Goal: Communication & Community: Answer question/provide support

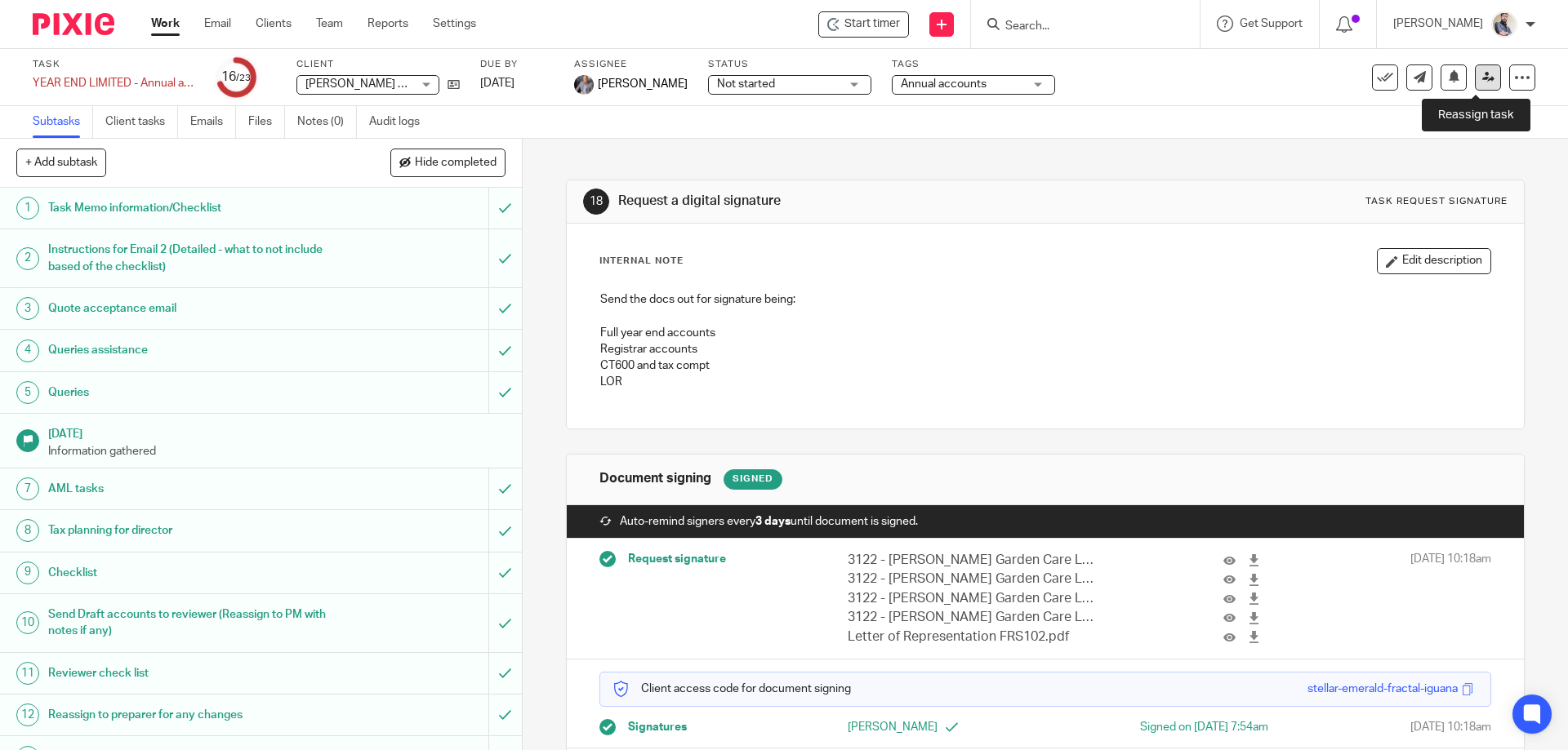
click at [1482, 76] on icon at bounding box center [1488, 76] width 12 height 12
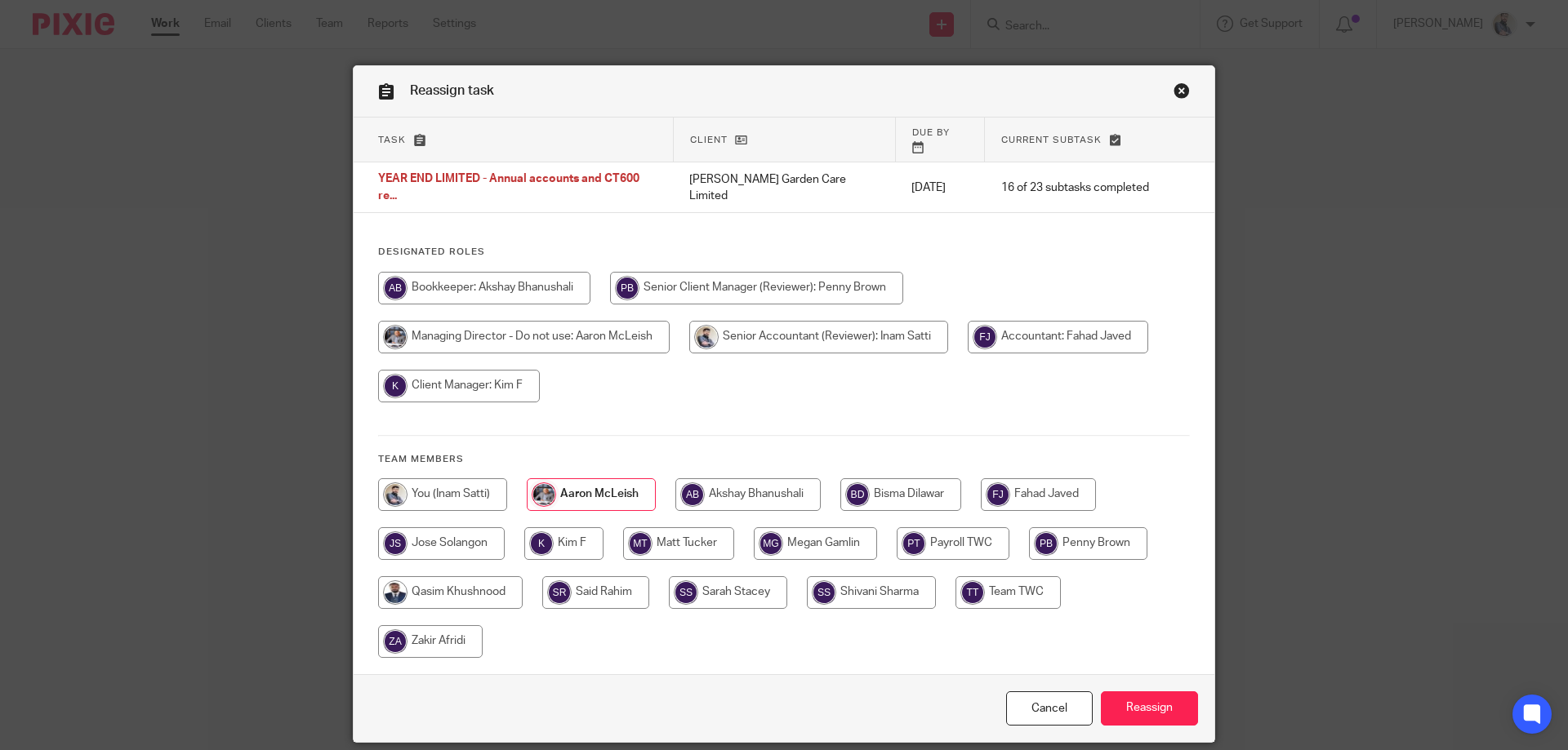
click at [464, 478] on input "radio" at bounding box center [442, 494] width 129 height 33
radio input "true"
click at [1153, 693] on input "Reassign" at bounding box center [1149, 709] width 97 height 35
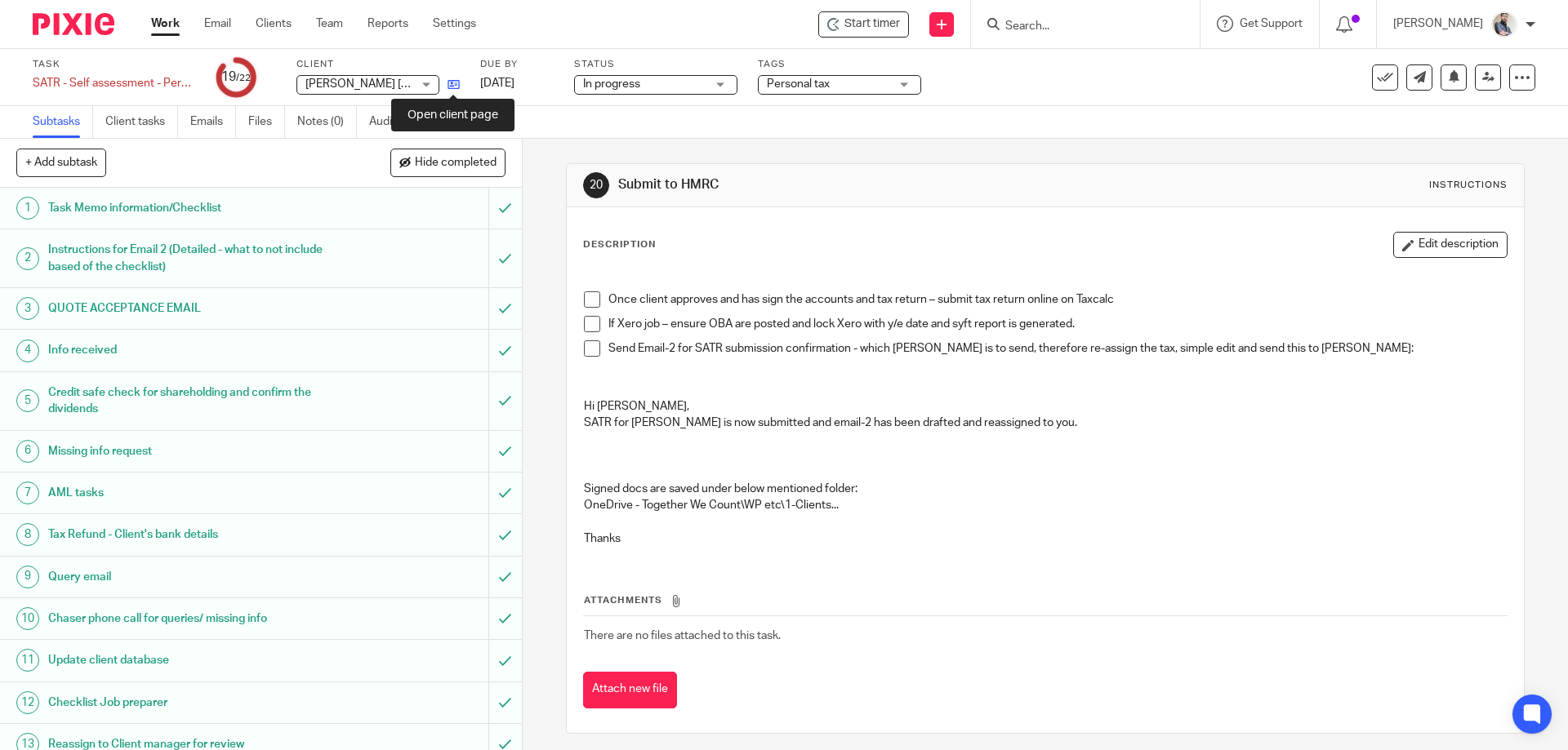
click at [457, 82] on icon at bounding box center [453, 84] width 12 height 12
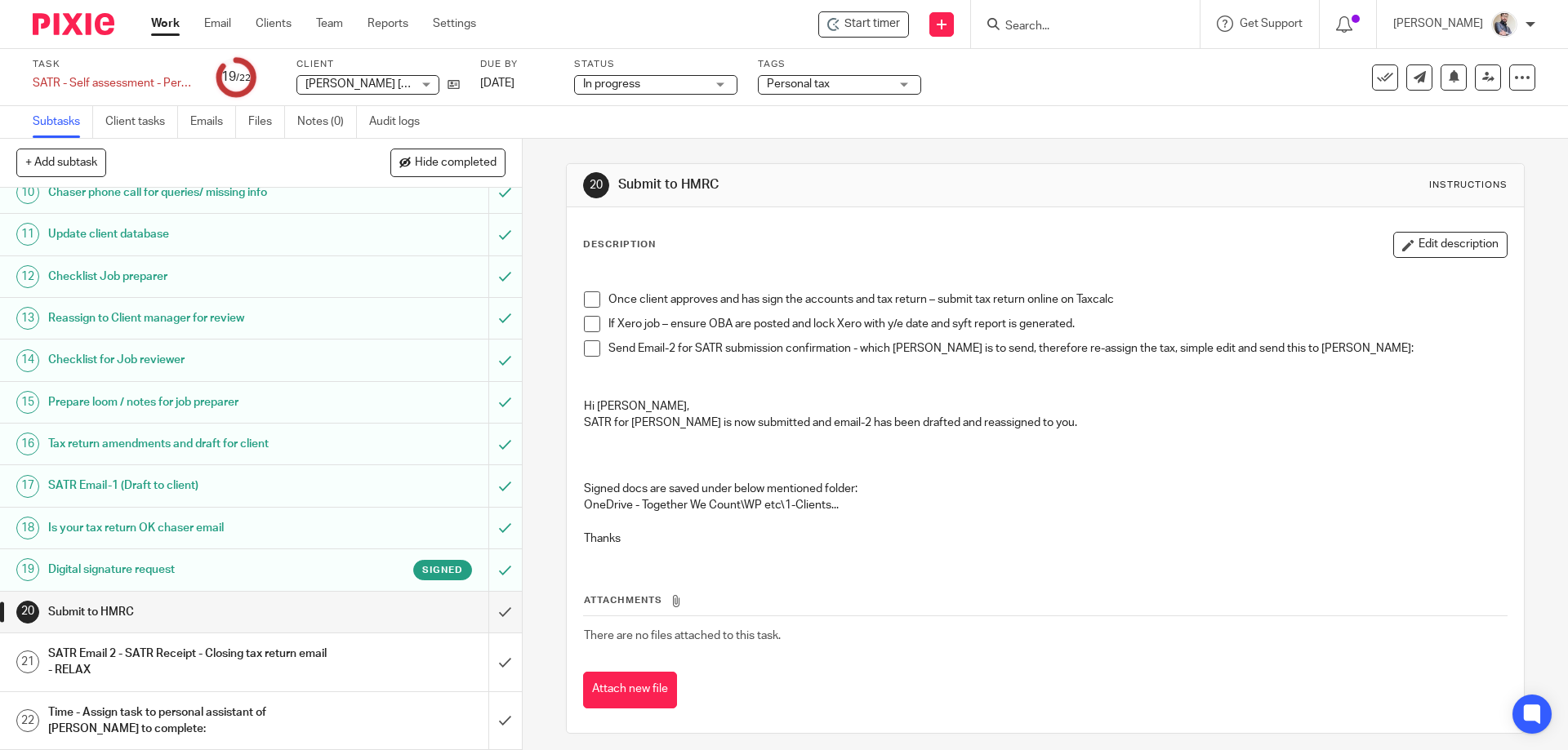
click at [108, 562] on h1 "Digital signature request" at bounding box center [189, 569] width 282 height 24
click at [316, 662] on h1 "SATR Email 2 - SATR Receipt - Closing tax return email - RELAX" at bounding box center [189, 661] width 282 height 42
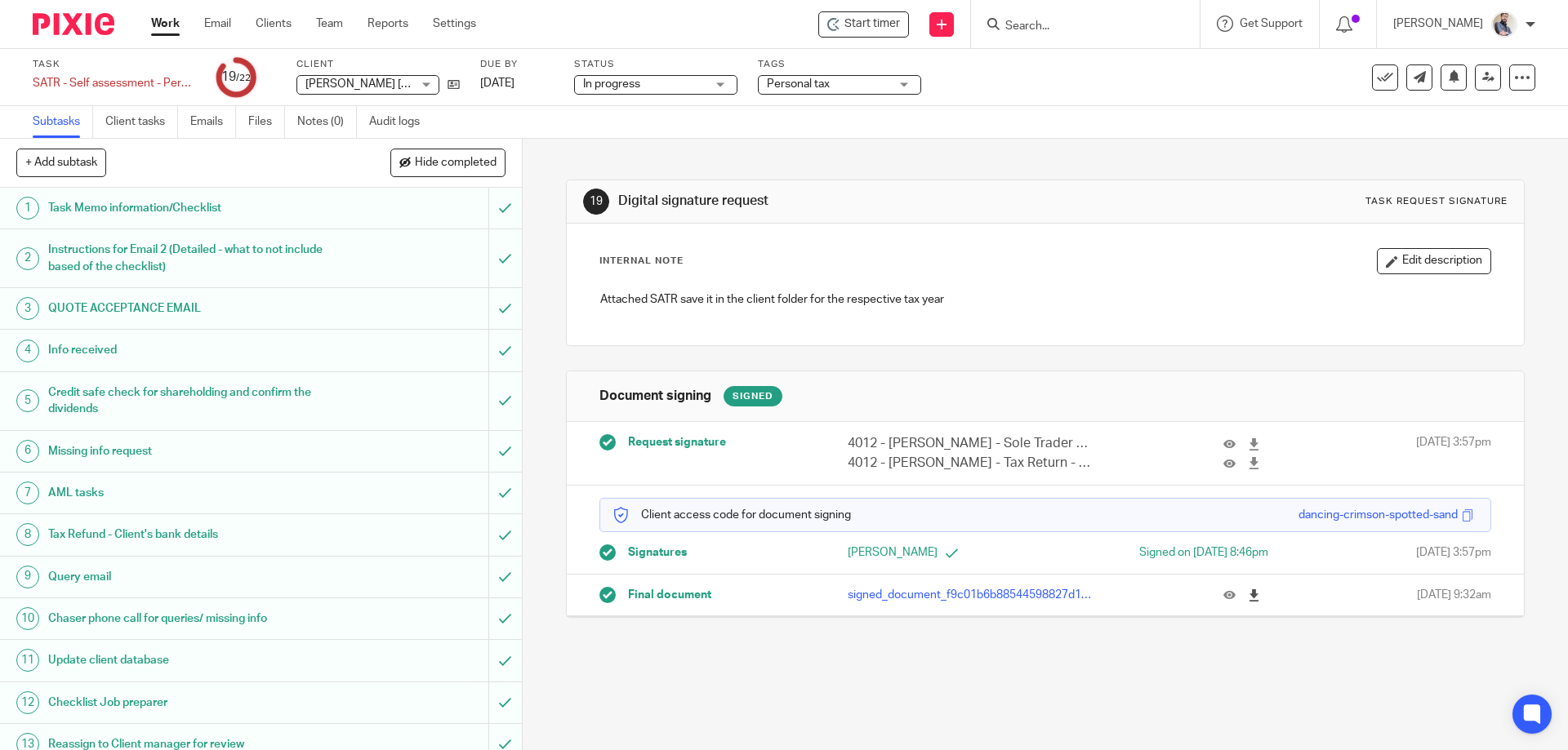
click at [1247, 593] on icon at bounding box center [1253, 594] width 12 height 12
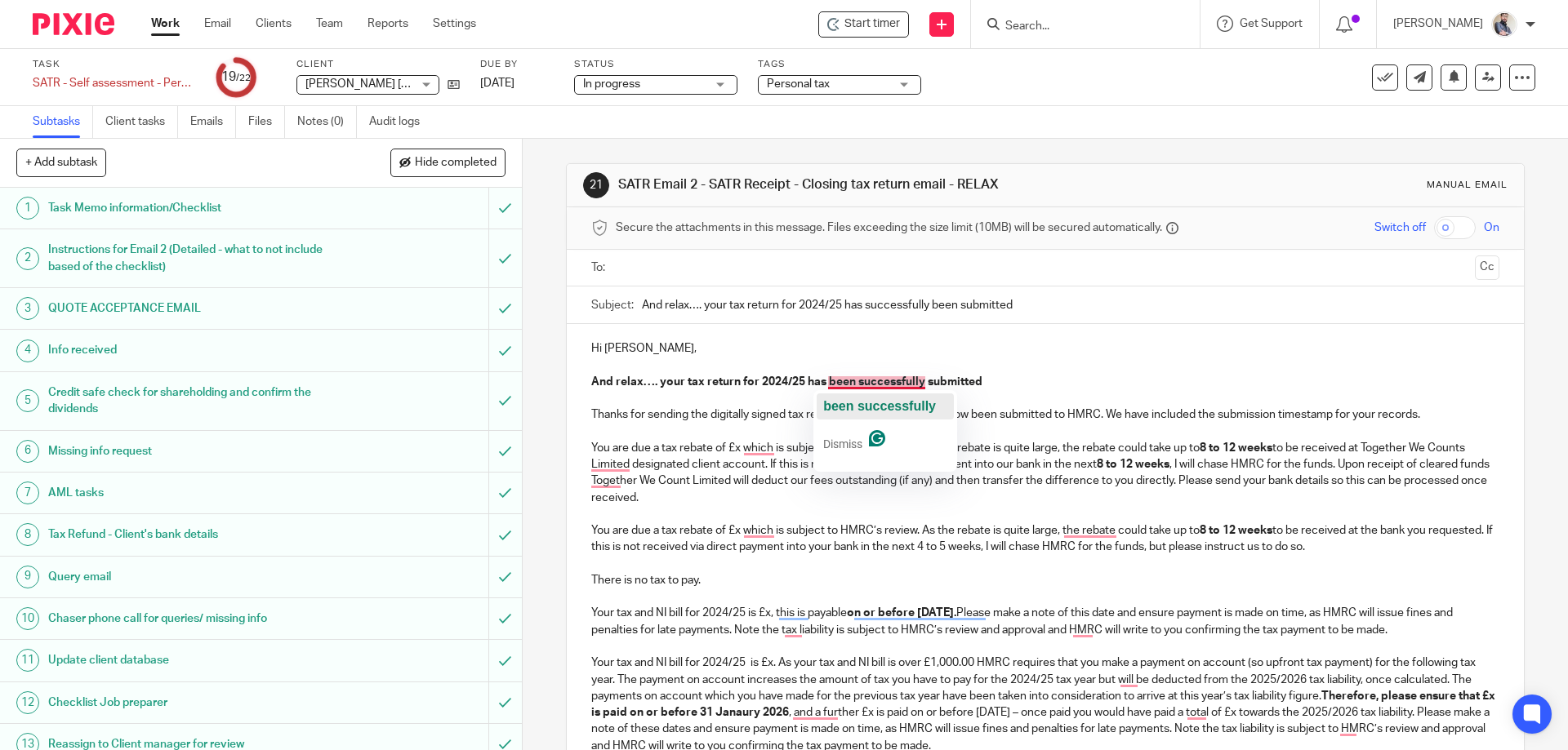
click at [877, 410] on span "been successfully" at bounding box center [879, 405] width 113 height 14
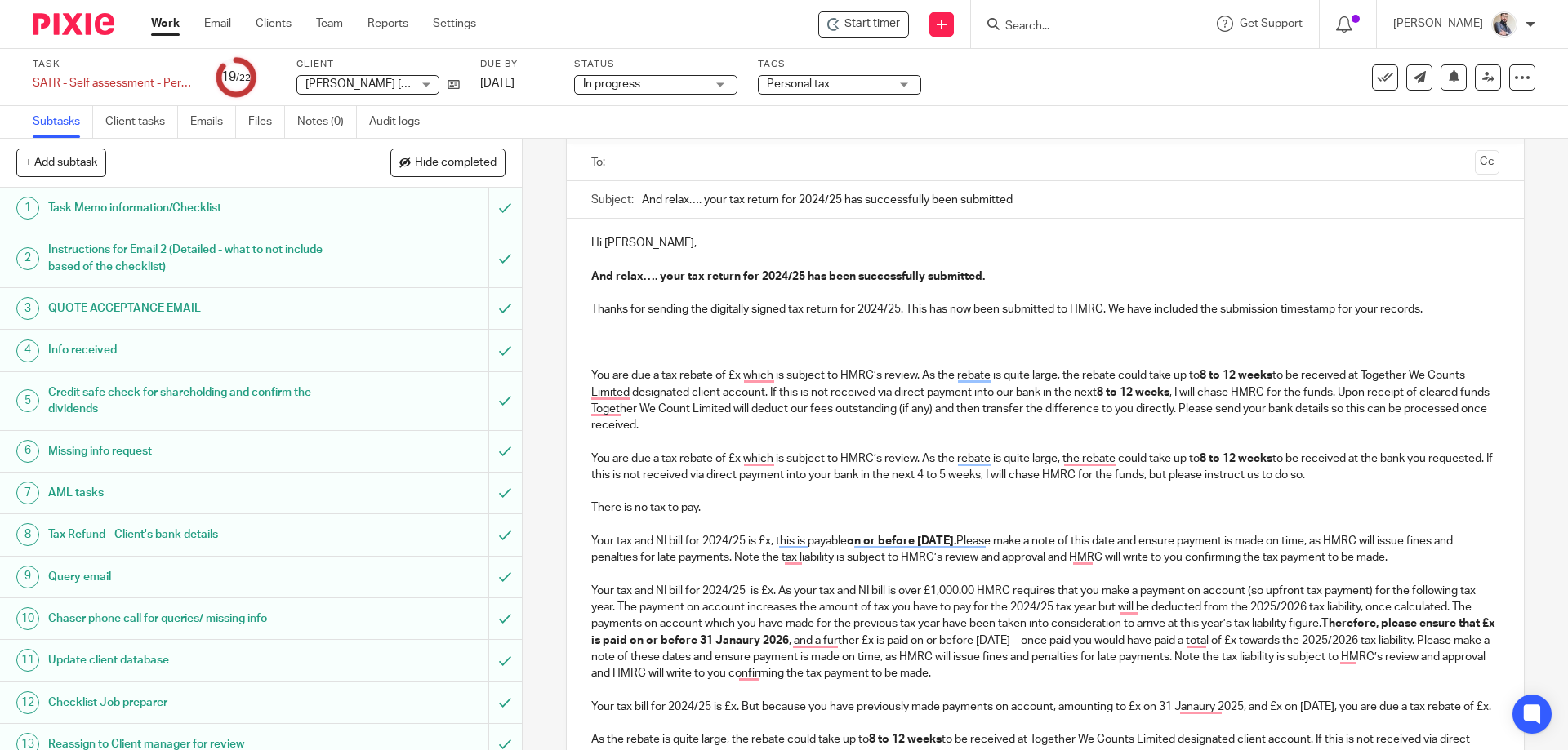
scroll to position [108, 0]
click at [680, 320] on p "To enrich screen reader interactions, please activate Accessibility in Grammarl…" at bounding box center [1044, 323] width 907 height 17
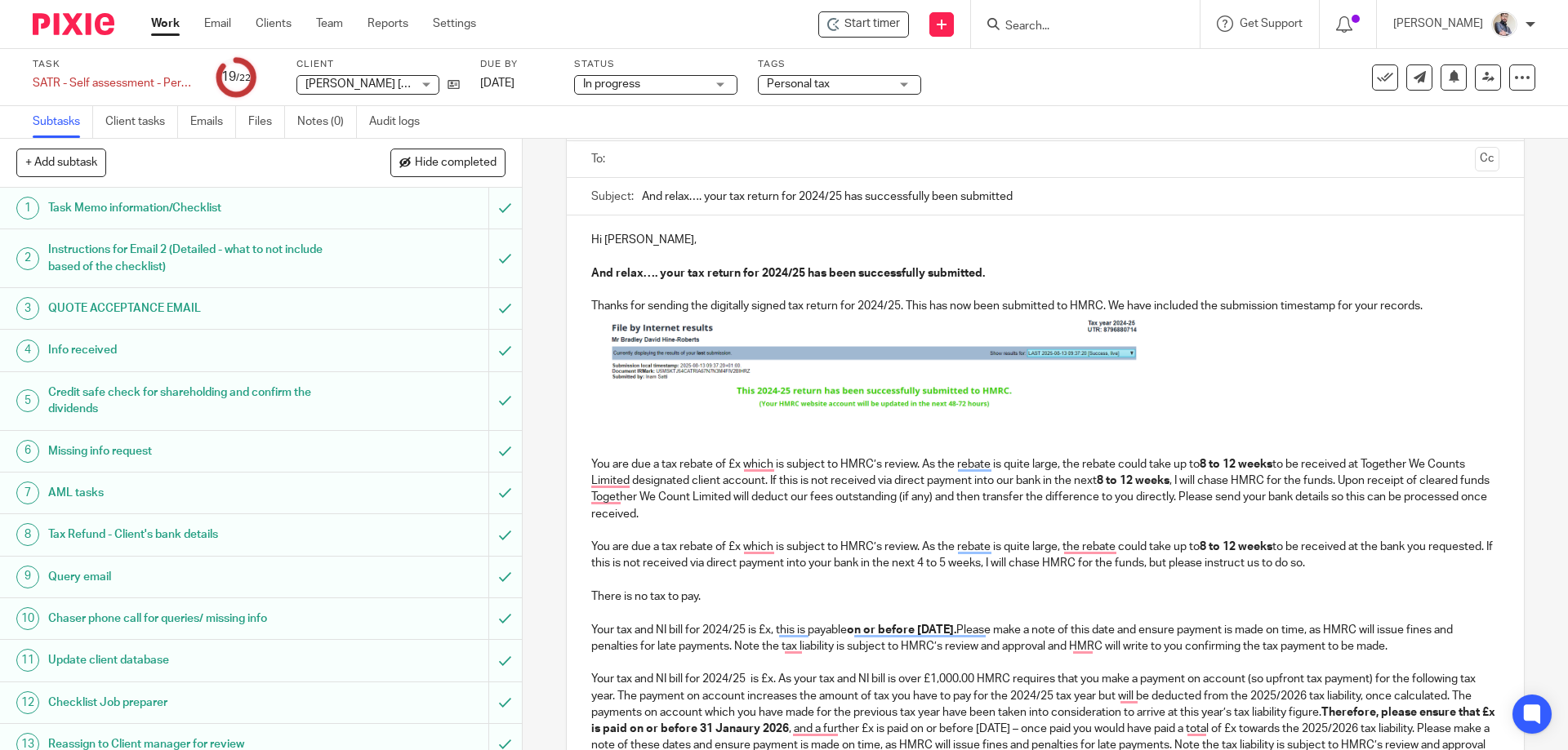
scroll to position [0, 0]
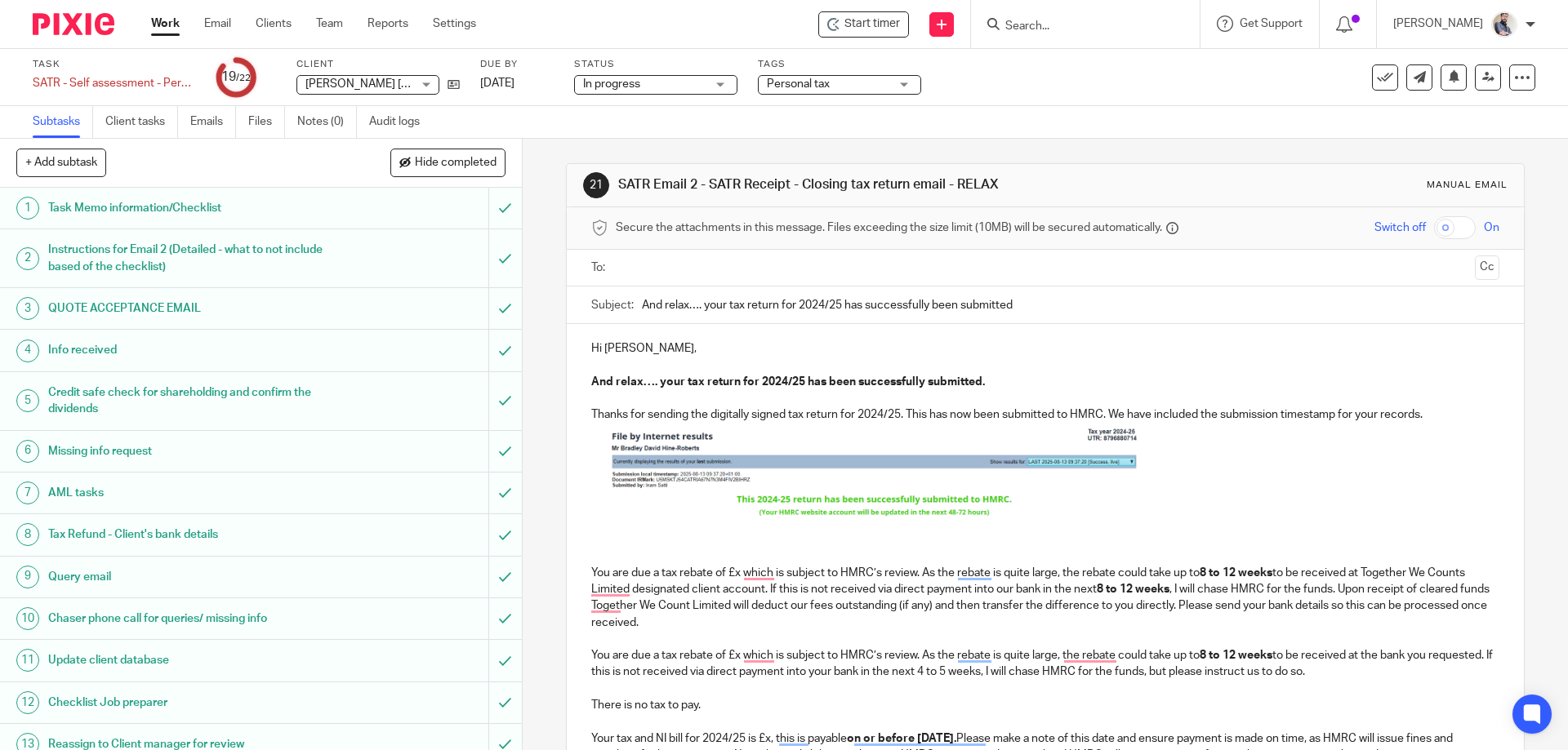
click at [745, 486] on img "To enrich screen reader interactions, please activate Accessibility in Grammarl…" at bounding box center [873, 475] width 530 height 103
drag, startPoint x: 1144, startPoint y: 527, endPoint x: 1187, endPoint y: 565, distance: 57.4
drag, startPoint x: 862, startPoint y: 535, endPoint x: 864, endPoint y: 560, distance: 25.1
click at [865, 557] on span "To enrich screen reader interactions, please activate Accessibility in Grammarl…" at bounding box center [873, 550] width 17 height 17
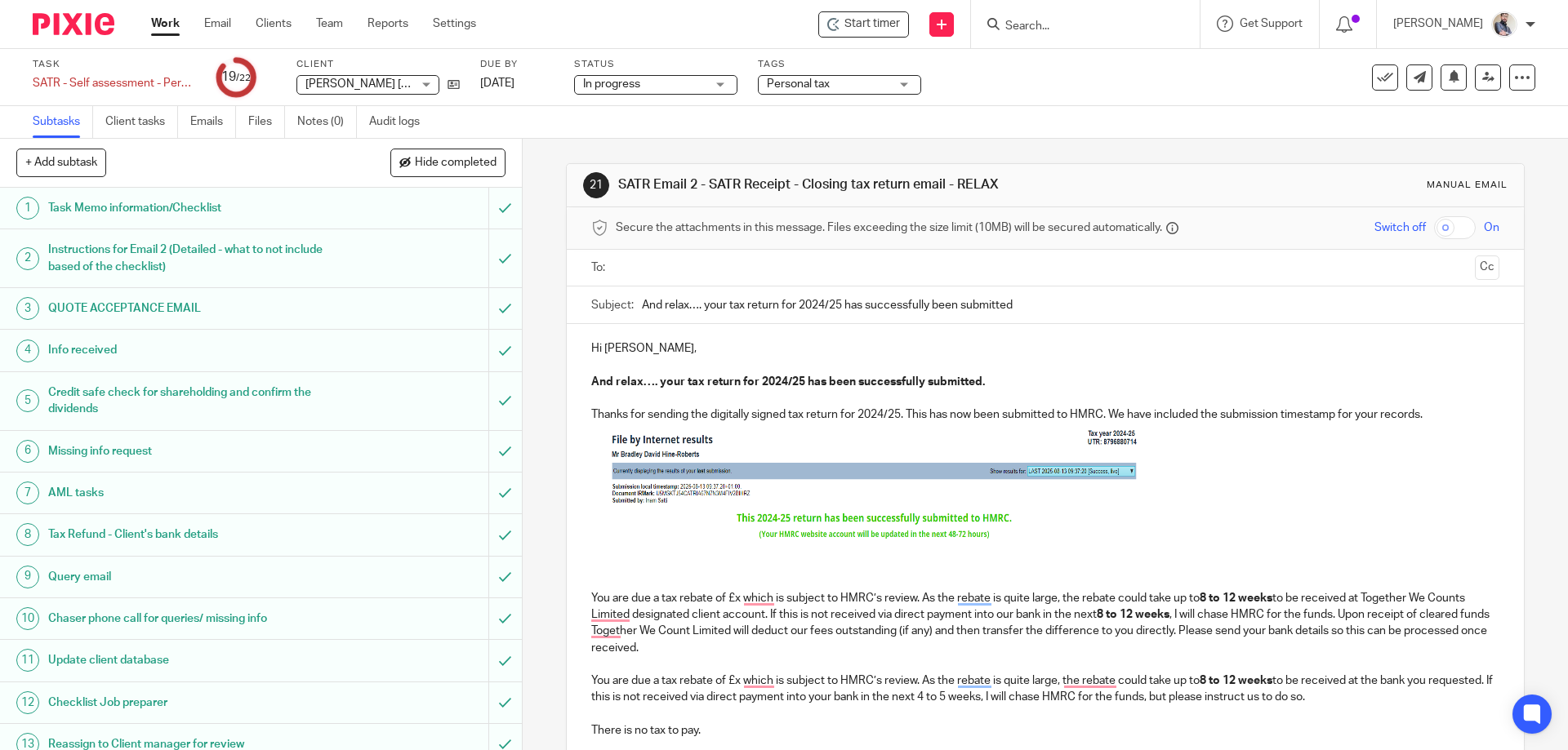
scroll to position [109, 0]
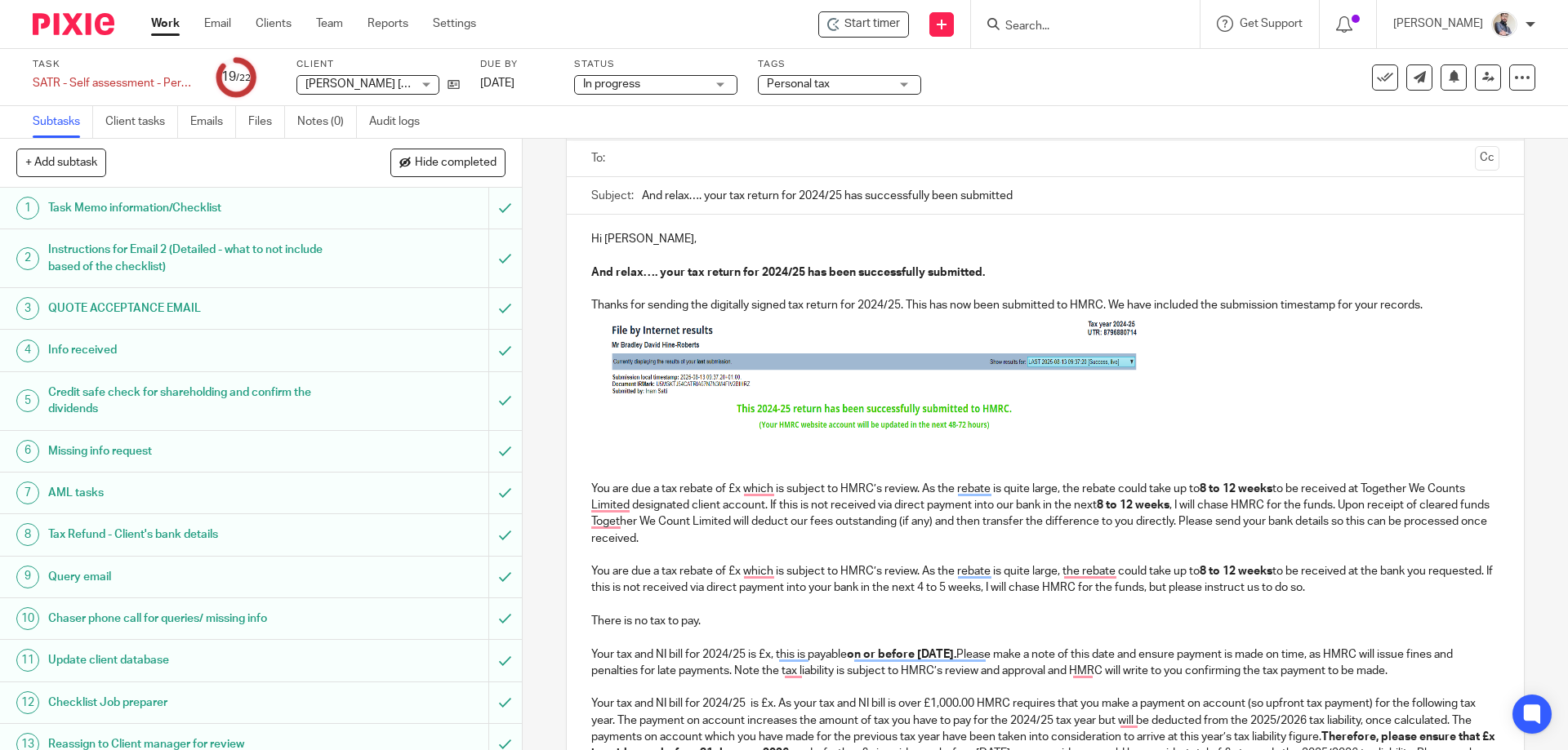
click at [591, 457] on p "To enrich screen reader interactions, please activate Accessibility in Grammarl…" at bounding box center [1044, 456] width 907 height 17
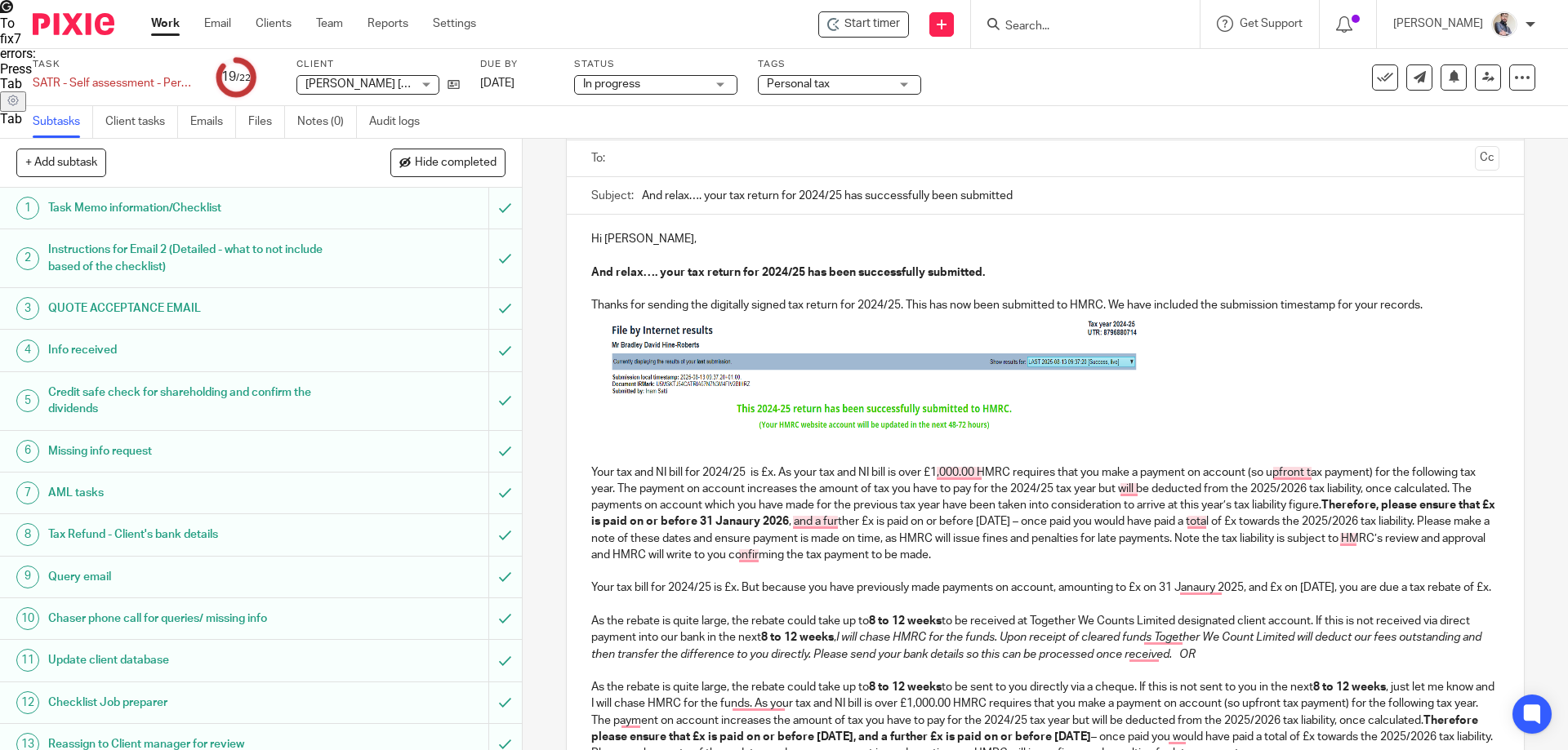
drag, startPoint x: 764, startPoint y: 475, endPoint x: 809, endPoint y: 471, distance: 45.2
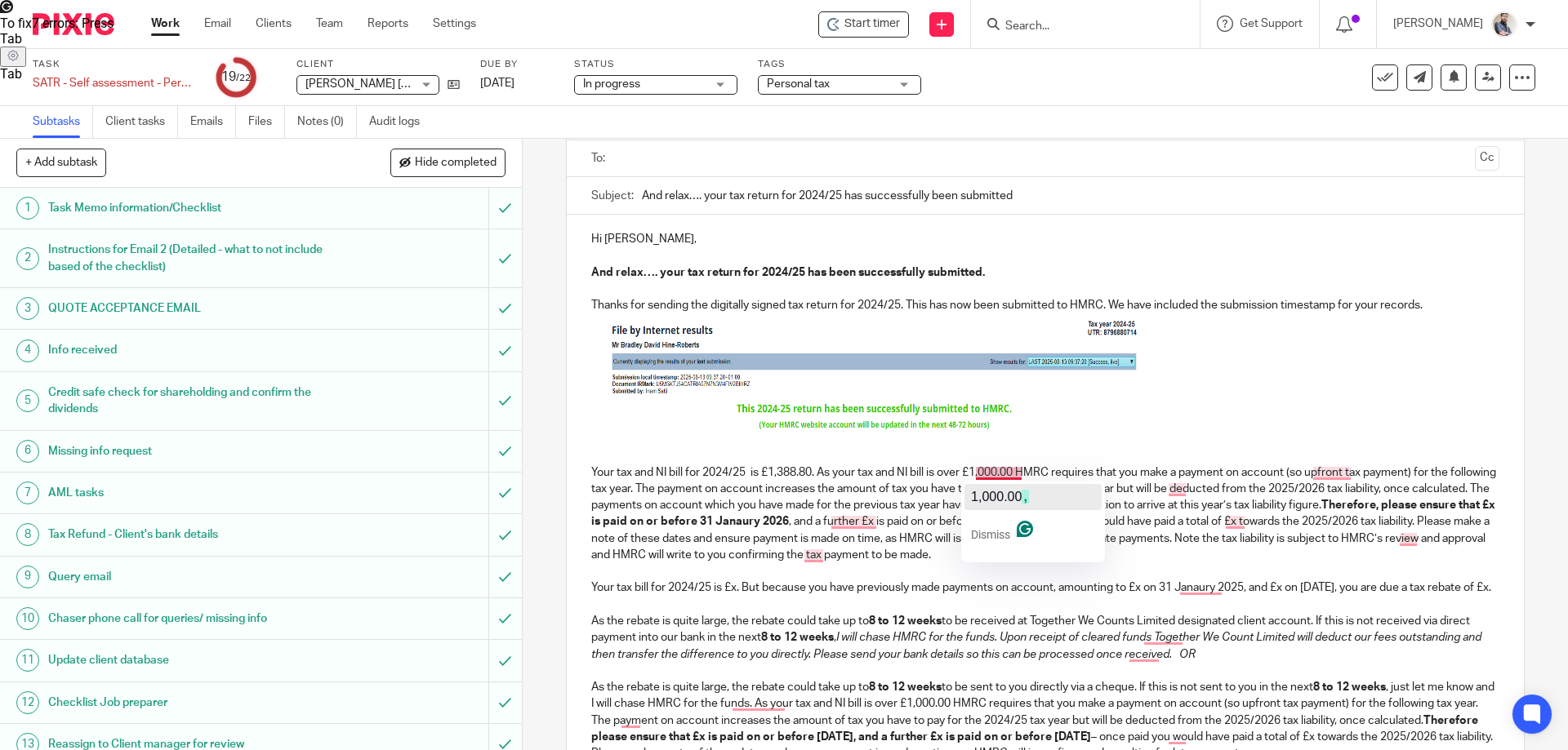
drag, startPoint x: 1012, startPoint y: 500, endPoint x: 1090, endPoint y: 494, distance: 78.2
click at [1013, 501] on span "1,000.00" at bounding box center [996, 496] width 50 height 14
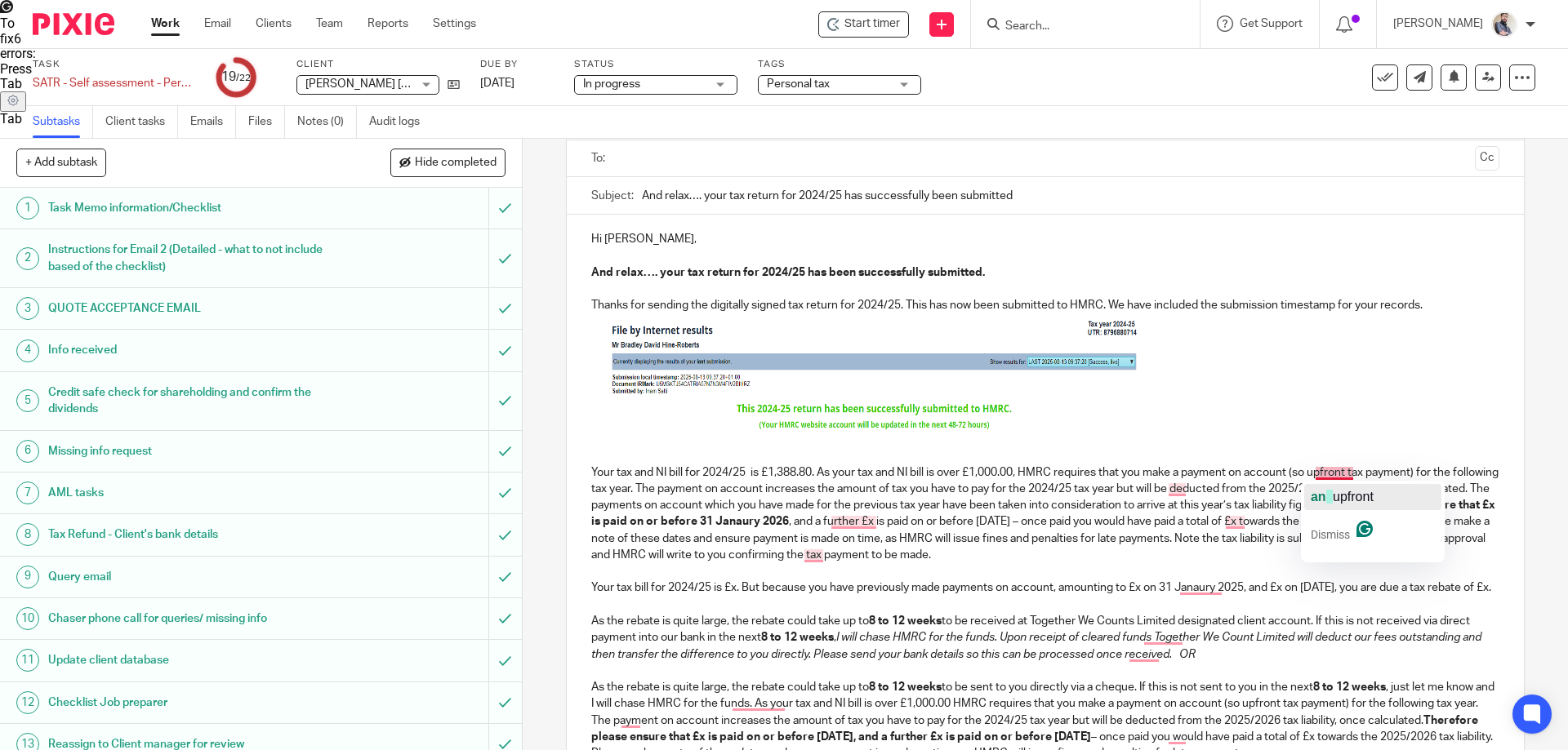
click at [1332, 489] on span "upfront" at bounding box center [1353, 496] width 41 height 14
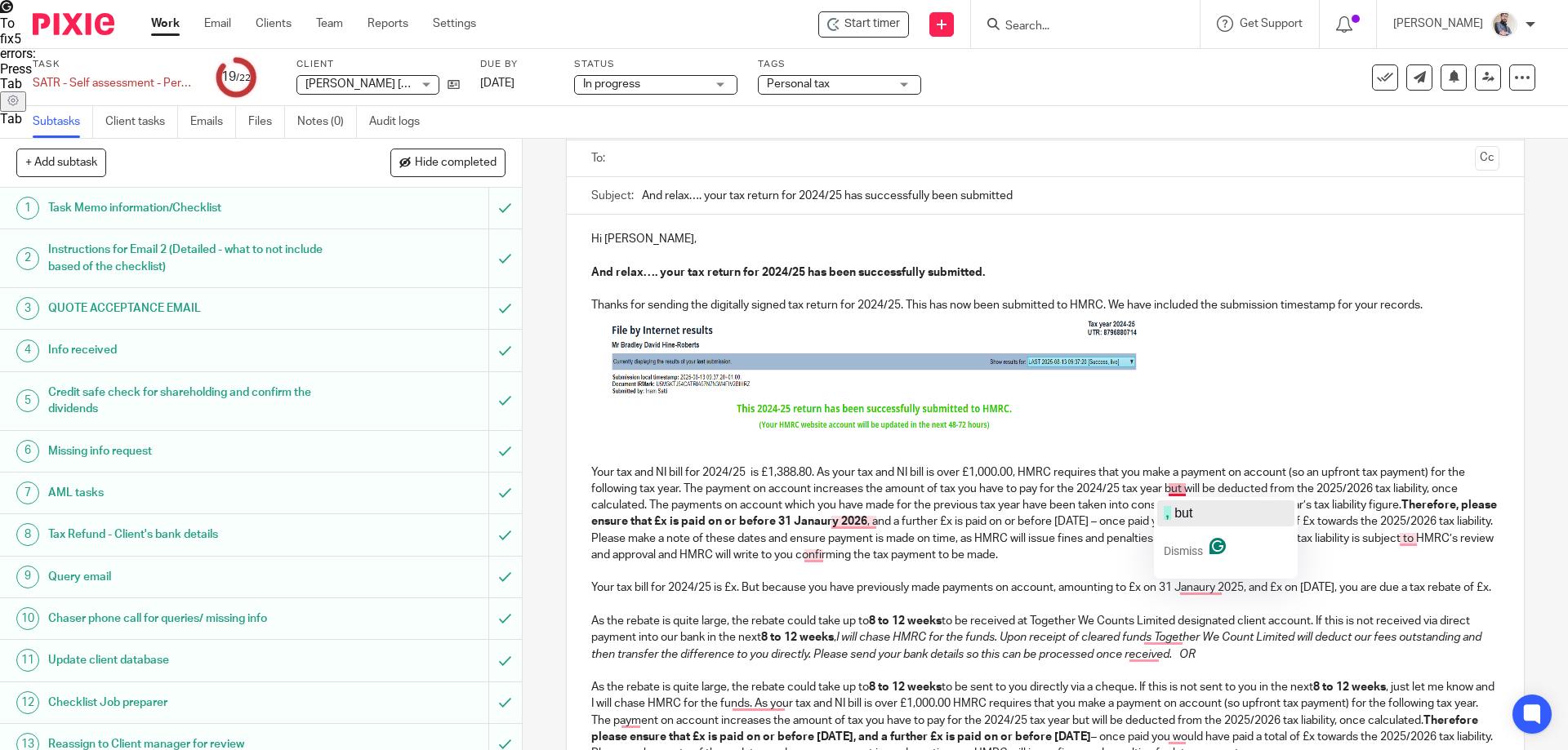
click at [1186, 500] on div ", but" at bounding box center [1177, 513] width 29 height 26
click at [700, 526] on strong "Therefore, please ensure that £x is paid on or before 31 Janaury 2026" at bounding box center [1045, 513] width 908 height 28
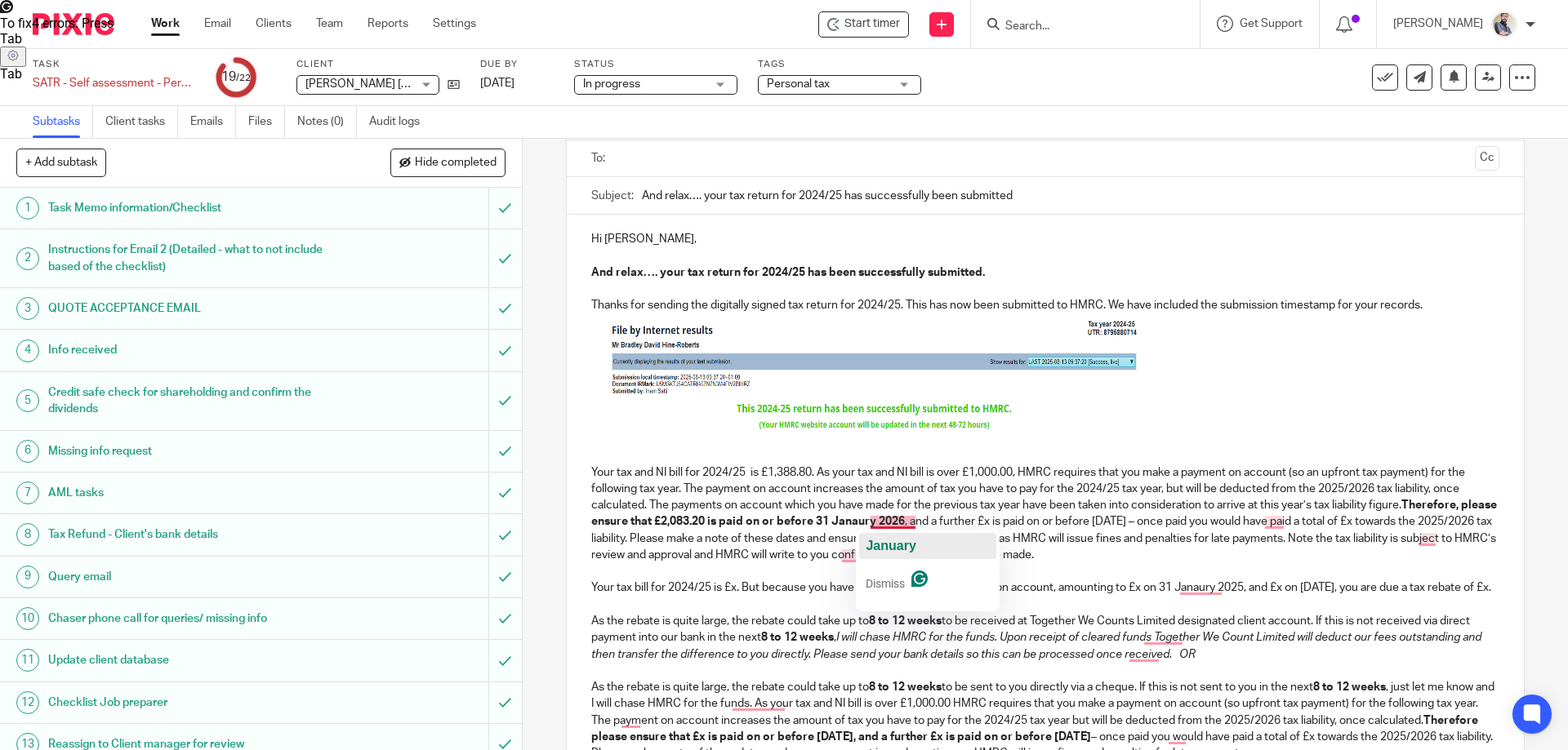
click at [907, 542] on span "January" at bounding box center [889, 545] width 49 height 14
